Goal: Information Seeking & Learning: Check status

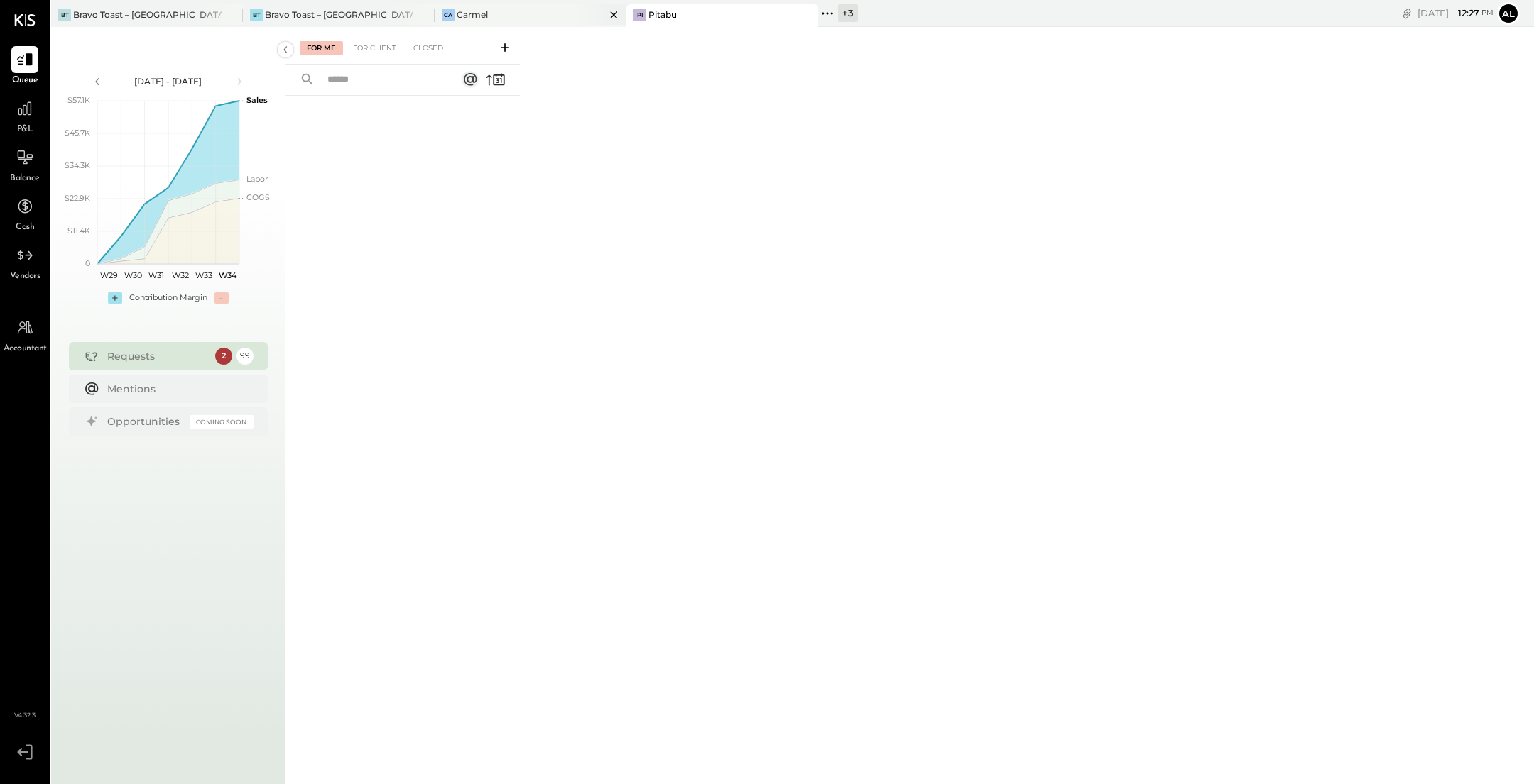
click at [500, 13] on div "Ca Carmel" at bounding box center [520, 15] width 171 height 13
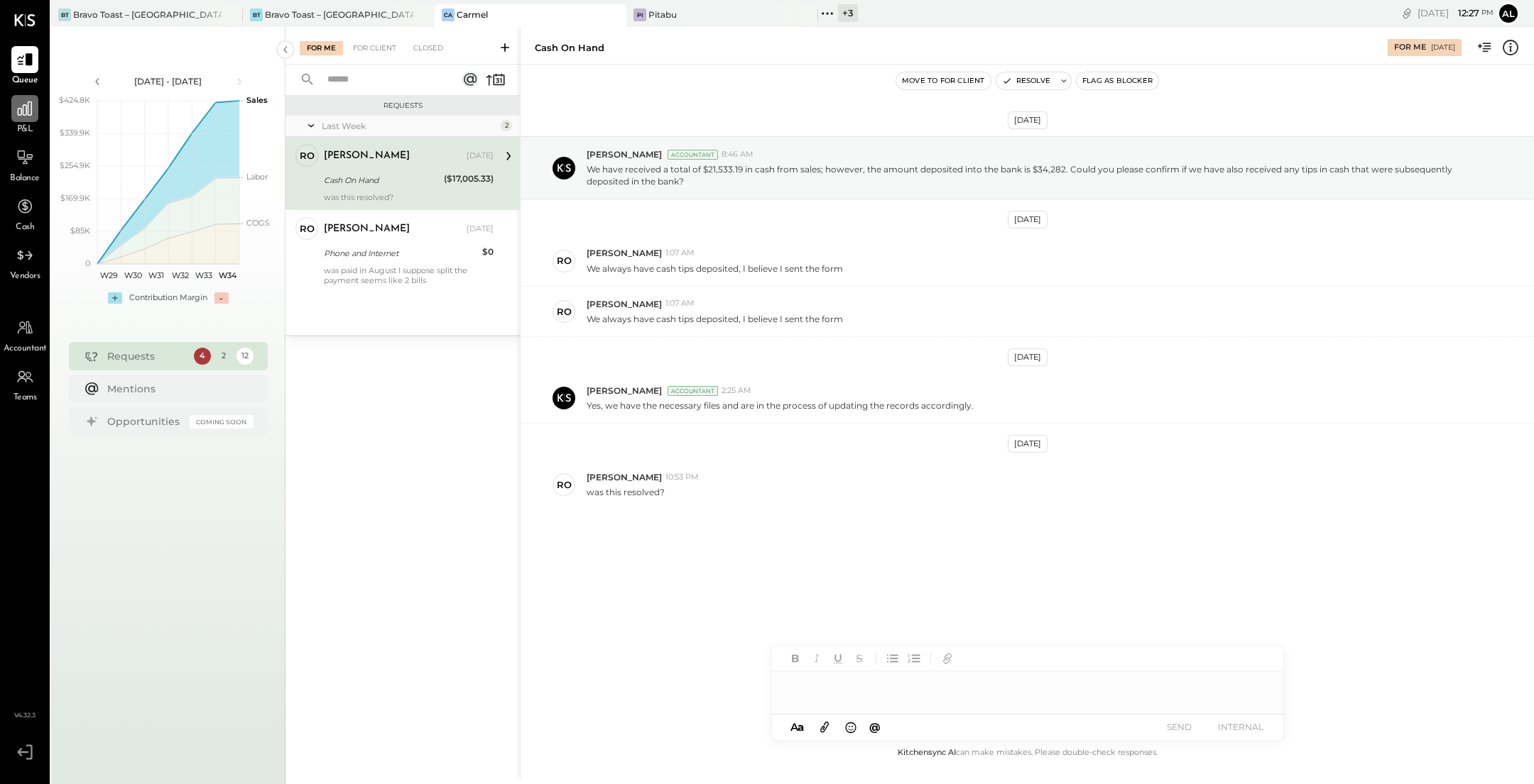
click at [27, 110] on icon at bounding box center [25, 108] width 19 height 19
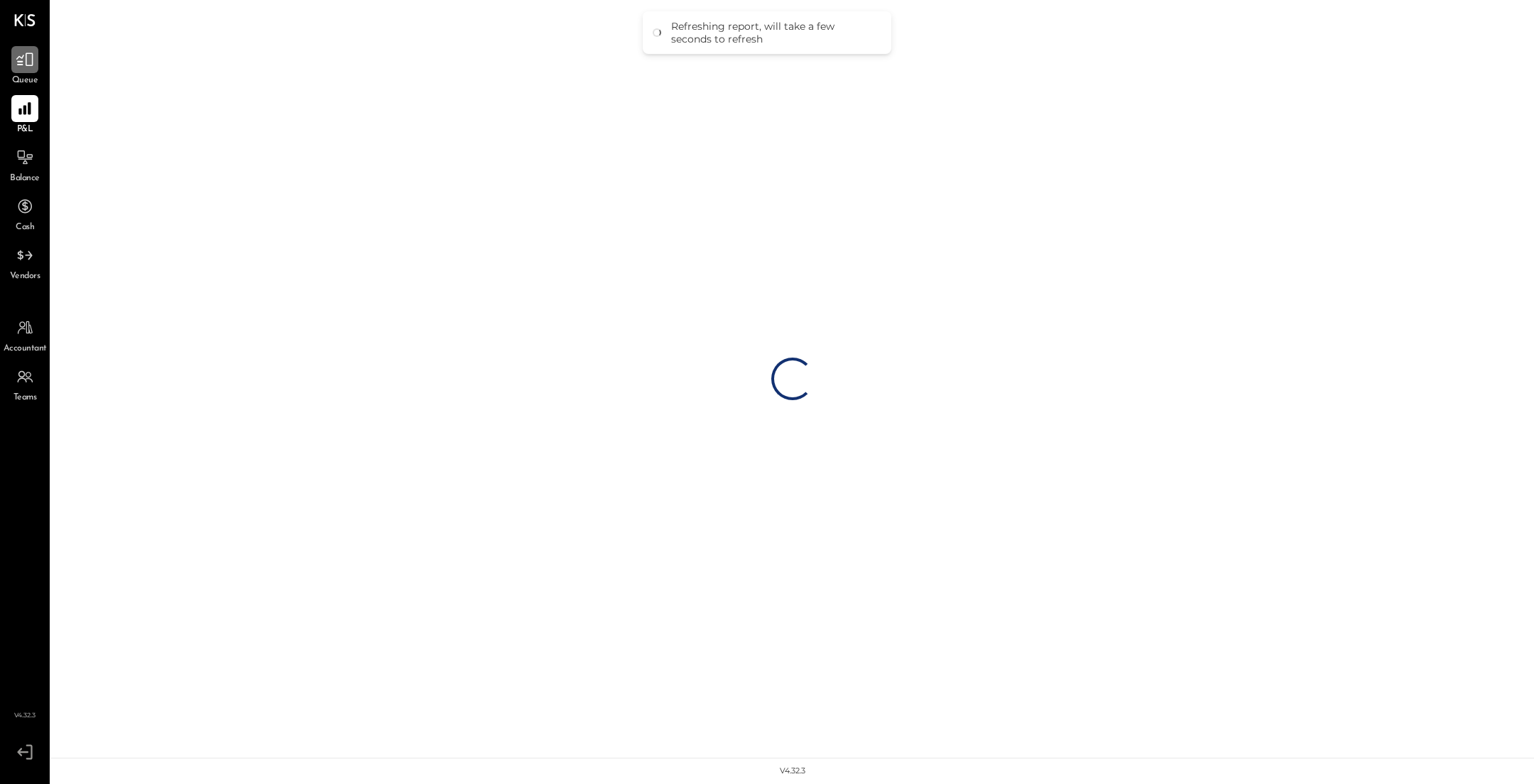
click at [18, 60] on icon at bounding box center [25, 59] width 19 height 19
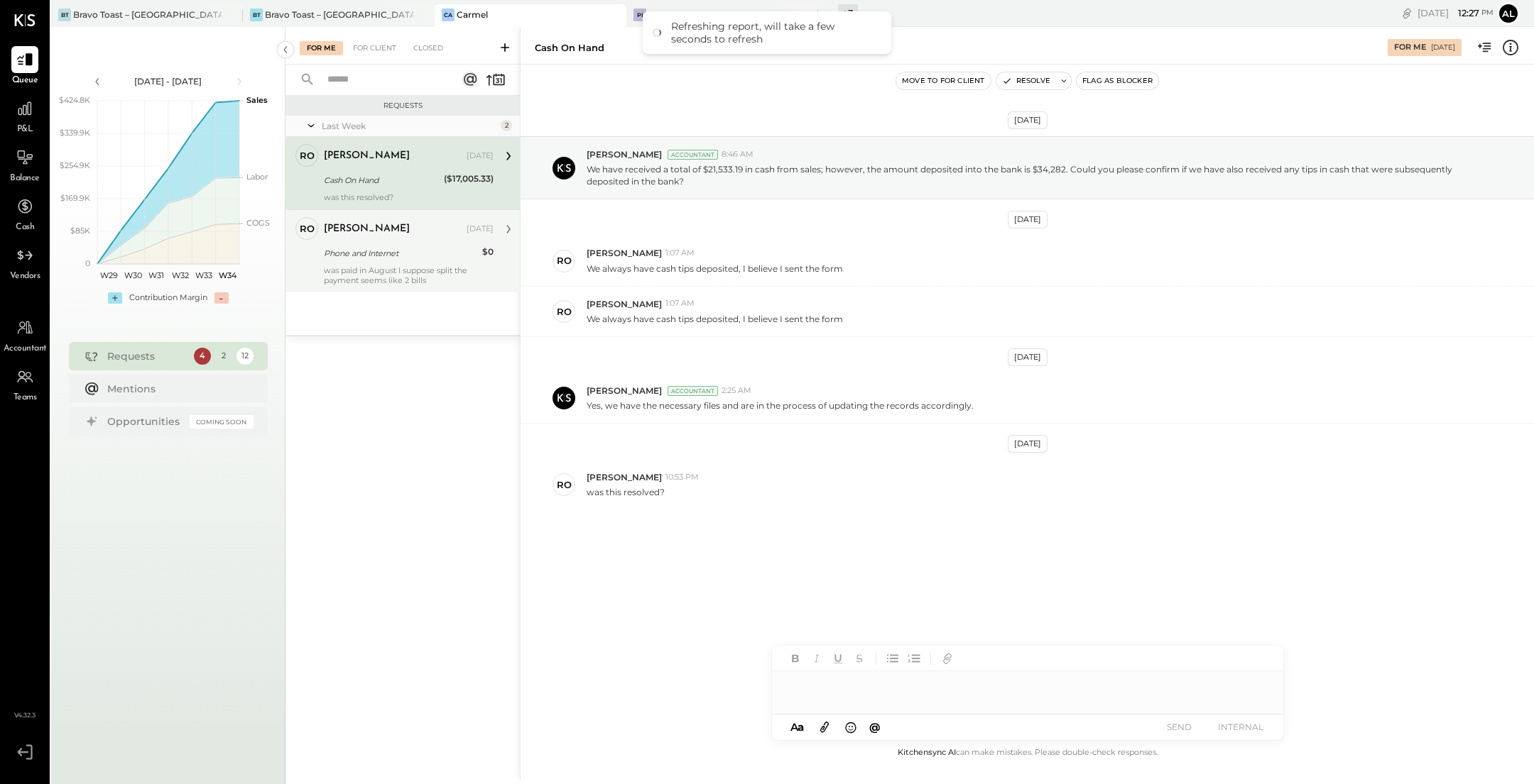
click at [476, 283] on div "was paid in August I suppose split the payment seems like 2 bills" at bounding box center [409, 276] width 170 height 20
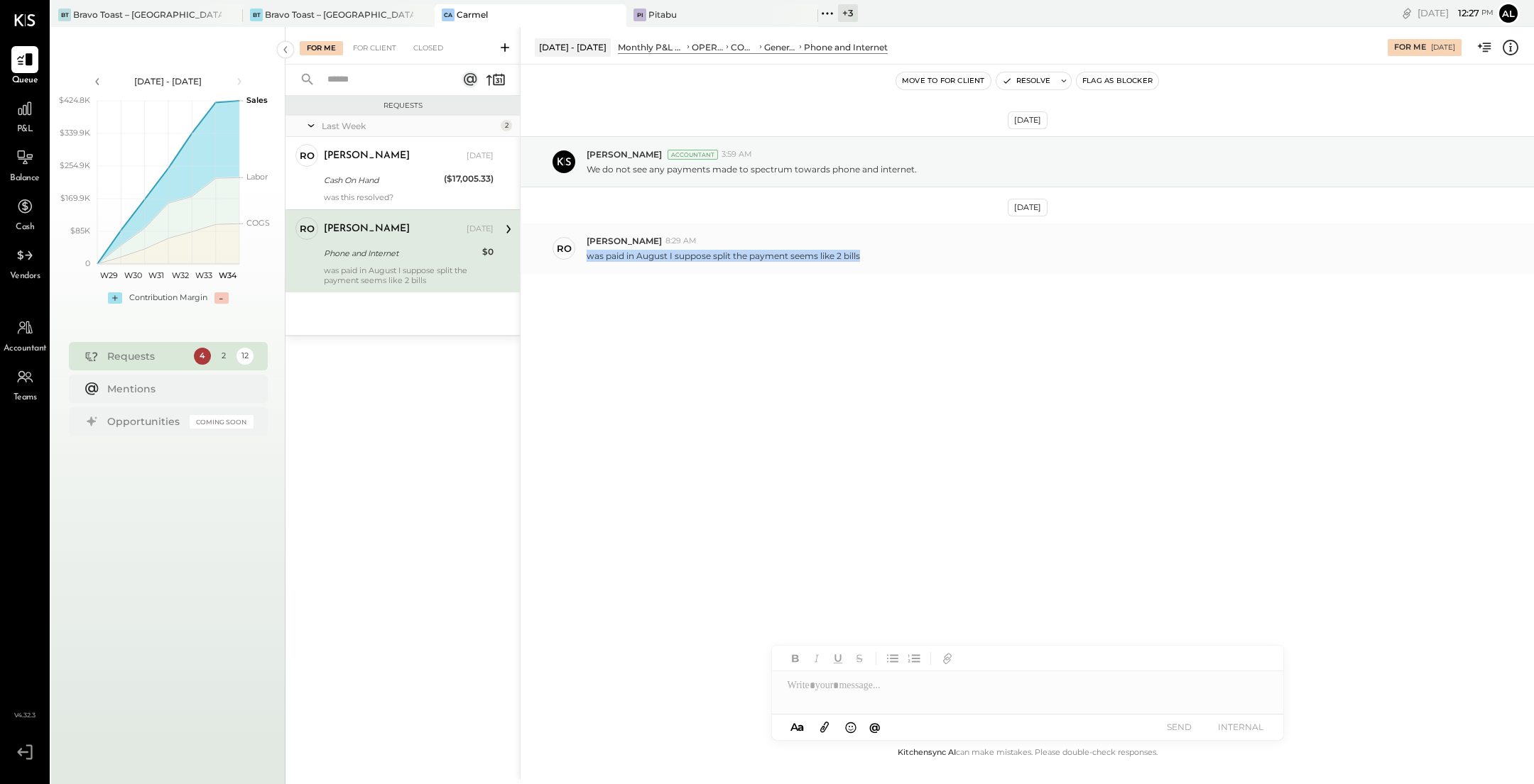
drag, startPoint x: 865, startPoint y: 254, endPoint x: 587, endPoint y: 256, distance: 278.0
click at [587, 256] on div "was paid in August I suppose split the payment seems like 2 bills" at bounding box center [1054, 254] width 936 height 15
click at [659, 390] on div "[DATE] [PERSON_NAME] Accountant 3:59 AM We do not see any payments made to spec…" at bounding box center [1026, 404] width 1013 height 680
